Goal: Information Seeking & Learning: Find contact information

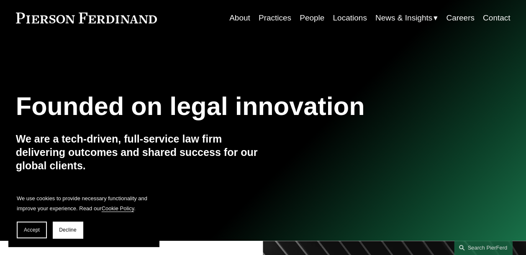
scroll to position [42, 0]
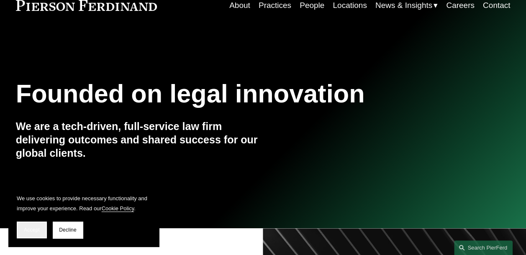
click at [38, 227] on span "Accept" at bounding box center [32, 230] width 16 height 6
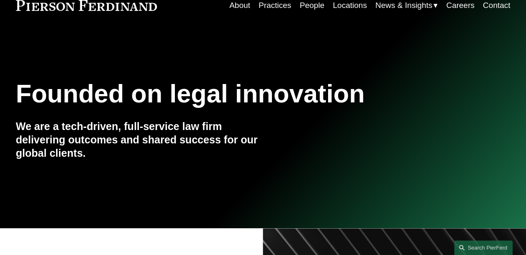
scroll to position [0, 0]
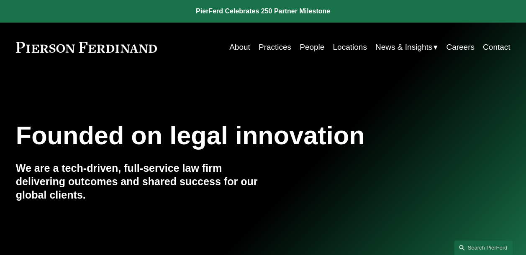
click at [309, 48] on link "People" at bounding box center [312, 47] width 25 height 16
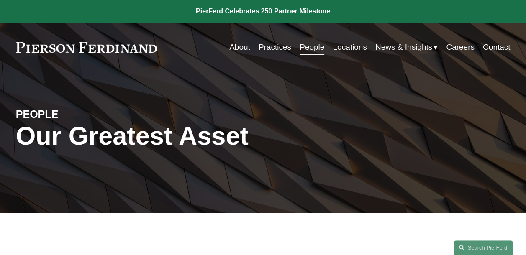
scroll to position [167, 0]
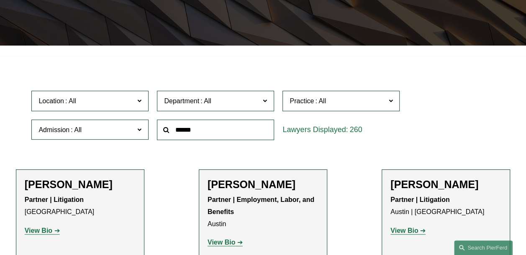
click at [192, 136] on input "text" at bounding box center [215, 130] width 117 height 21
type input "**********"
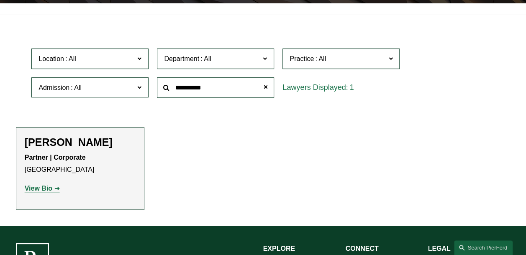
scroll to position [251, 0]
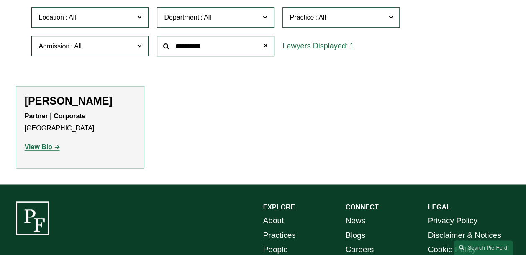
click at [51, 146] on strong "View Bio" at bounding box center [39, 147] width 28 height 7
